Goal: Navigation & Orientation: Find specific page/section

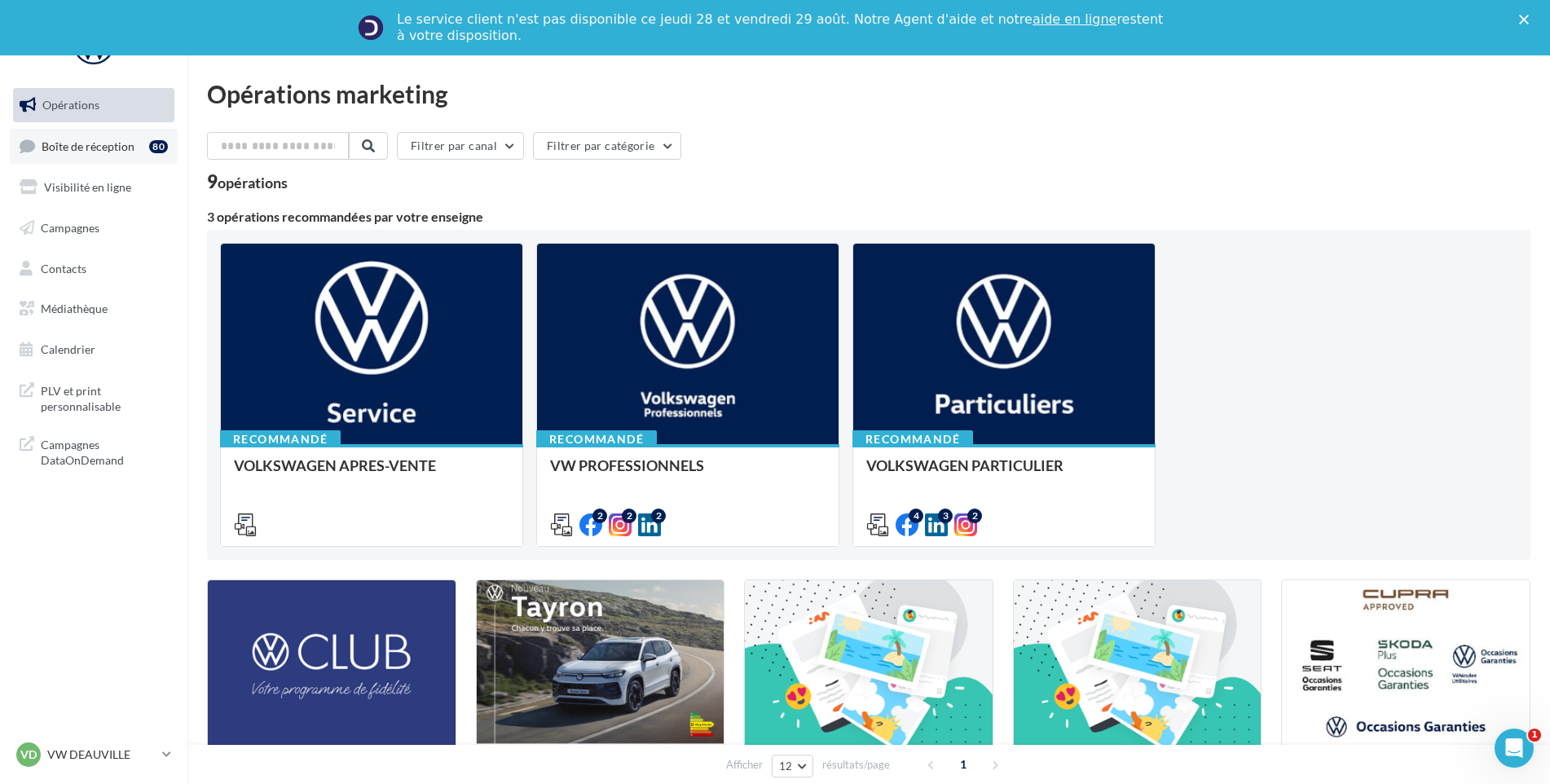
click at [123, 146] on span "Boîte de réception" at bounding box center [88, 145] width 93 height 14
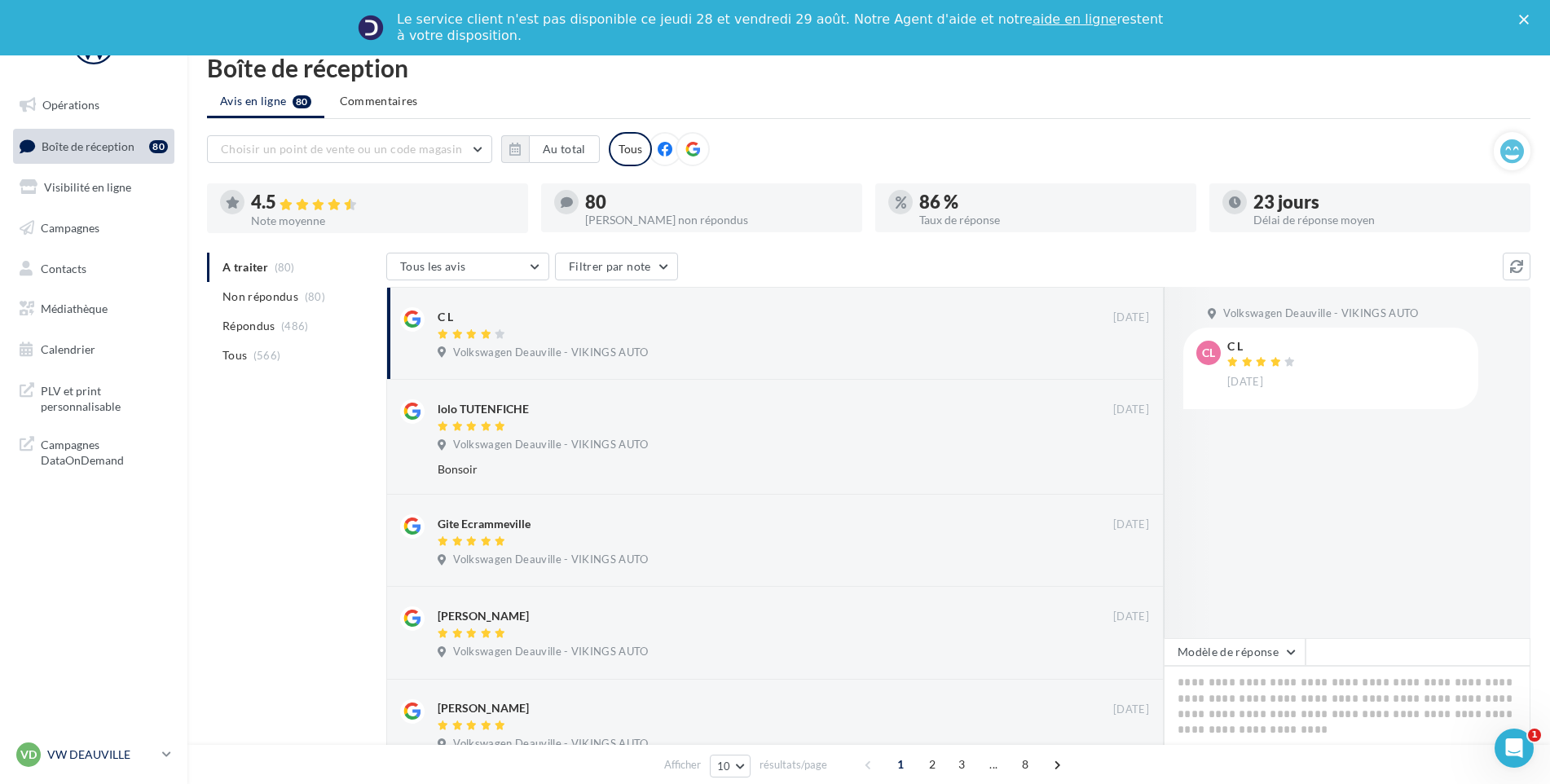
click at [108, 751] on p "VW DEAUVILLE" at bounding box center [101, 755] width 108 height 16
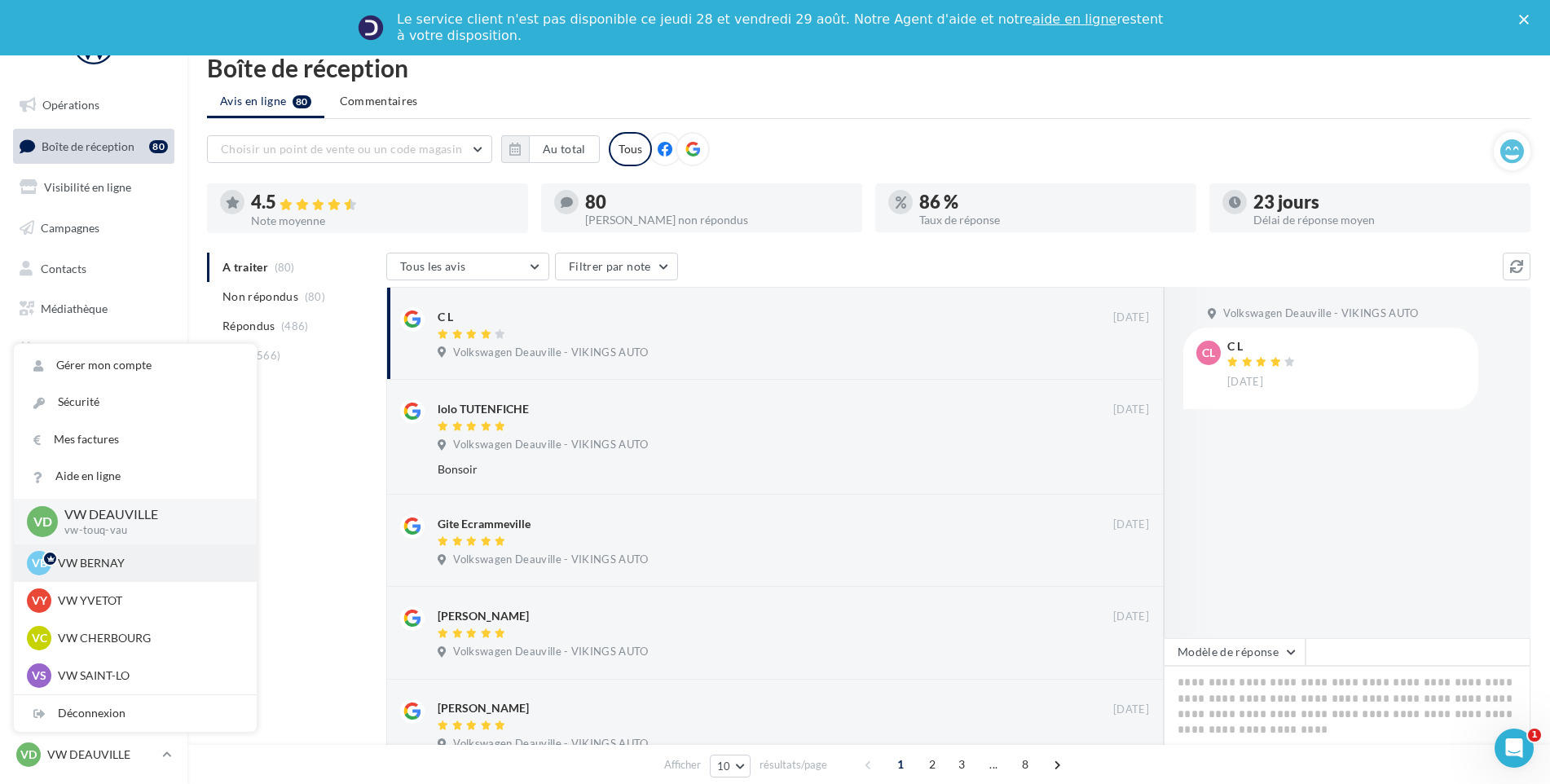
scroll to position [82, 0]
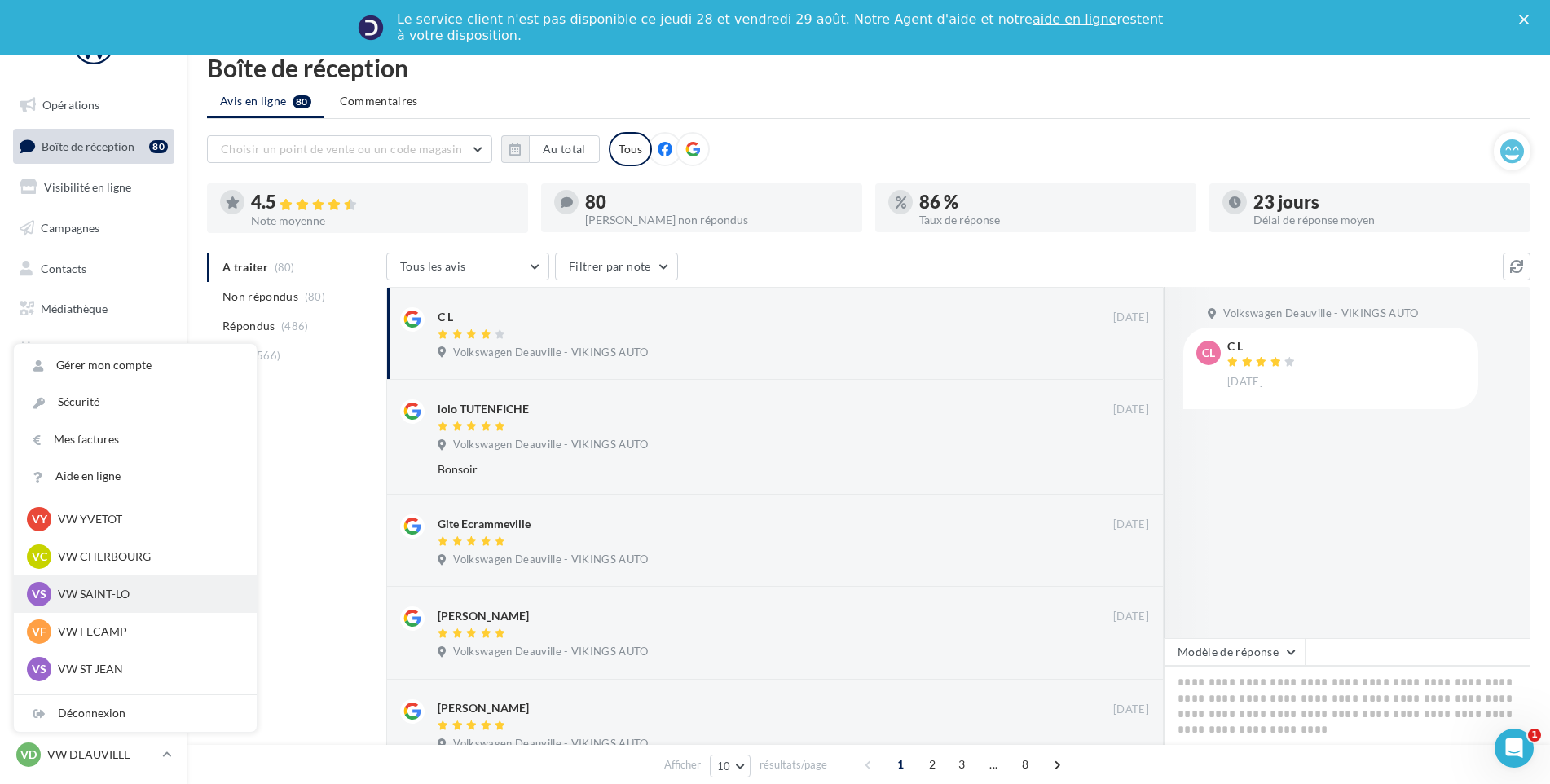
click at [107, 585] on div "VS VW SAINT-LO vw-stlo-vau" at bounding box center [135, 594] width 217 height 25
